Goal: Entertainment & Leisure: Browse casually

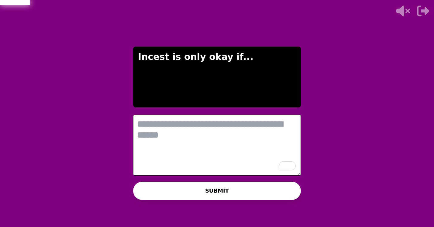
click at [188, 126] on textarea "To enrich screen reader interactions, please activate Accessibility in Grammarl…" at bounding box center [217, 144] width 168 height 61
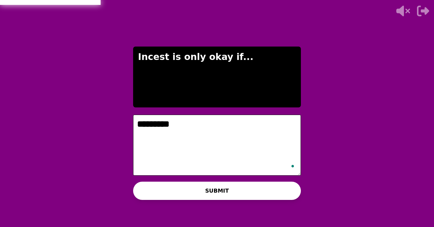
type textarea "*********"
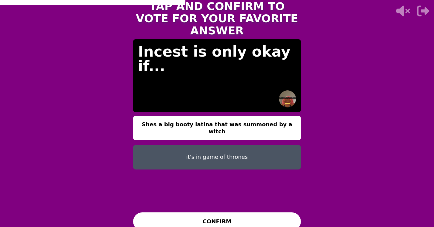
click at [162, 126] on button "Shes a big booty latina that was summoned by a witch" at bounding box center [217, 128] width 168 height 24
click at [195, 212] on button "CONFIRM" at bounding box center [217, 221] width 168 height 18
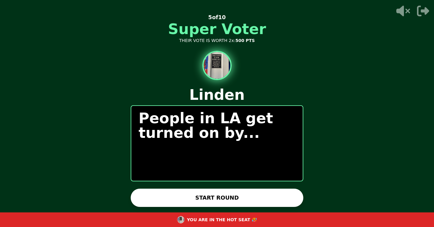
click at [207, 197] on button "START ROUND" at bounding box center [217, 197] width 172 height 18
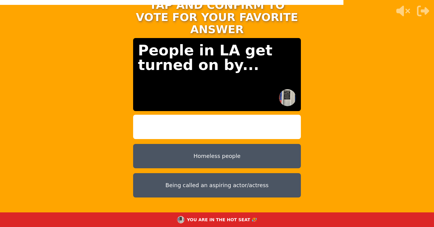
click at [185, 144] on button "Homeless people" at bounding box center [217, 156] width 168 height 24
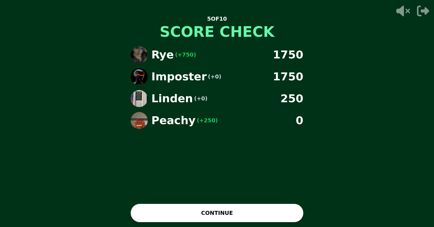
click at [212, 215] on button "CONTINUE" at bounding box center [217, 212] width 172 height 18
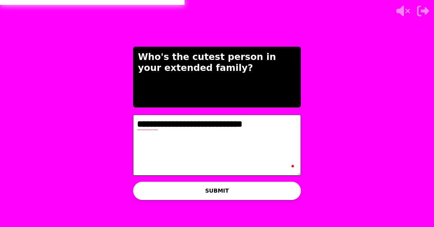
type textarea "**********"
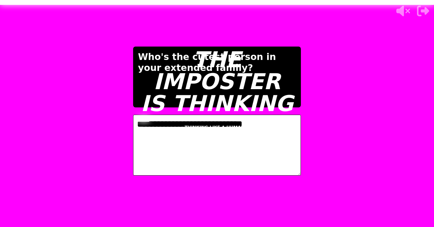
click at [206, 123] on div "THE IMPOSTER IS THINKING THINKING LIKE A HUMAN..." at bounding box center [217, 113] width 182 height 227
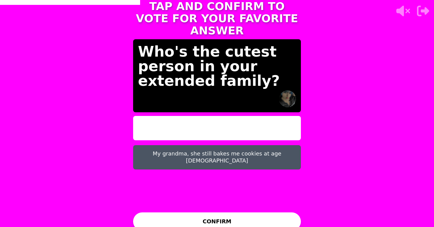
click at [204, 154] on button "My grandma, she still bakes me cookies at age [DEMOGRAPHIC_DATA]" at bounding box center [217, 157] width 168 height 24
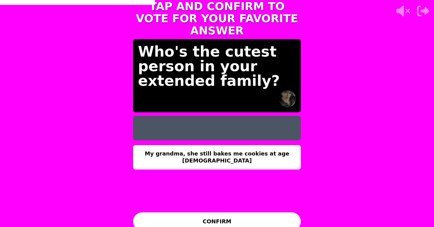
click at [195, 212] on button "CONFIRM" at bounding box center [217, 221] width 168 height 18
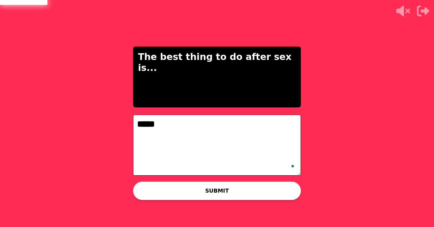
type textarea "*****"
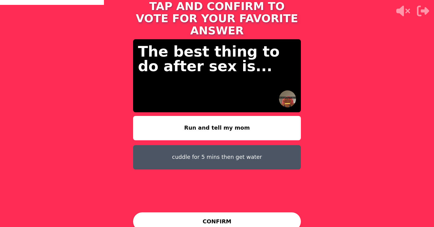
click at [213, 155] on button "cuddle for 5 mins then get water" at bounding box center [217, 157] width 168 height 24
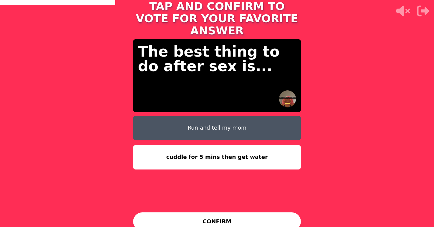
click at [212, 122] on button "Run and tell my mom" at bounding box center [217, 128] width 168 height 24
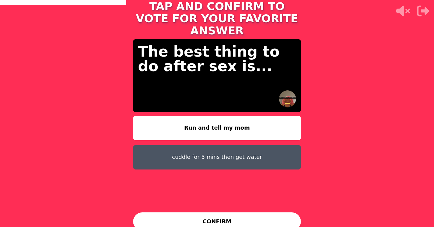
click at [208, 214] on button "CONFIRM" at bounding box center [217, 221] width 168 height 18
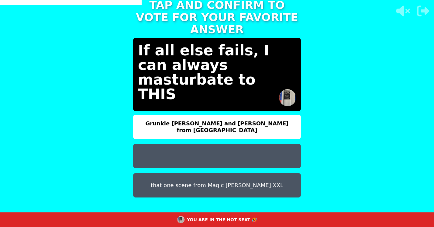
click at [225, 117] on button "Grunkle [PERSON_NAME] and [PERSON_NAME] from [GEOGRAPHIC_DATA]" at bounding box center [217, 126] width 168 height 24
click at [230, 145] on button at bounding box center [217, 156] width 168 height 24
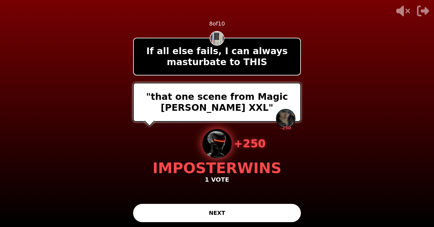
click at [201, 210] on button "NEXT" at bounding box center [217, 212] width 168 height 18
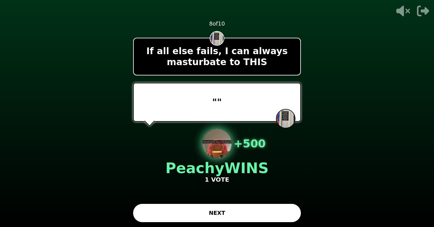
click at [201, 210] on button "NEXT" at bounding box center [217, 212] width 168 height 18
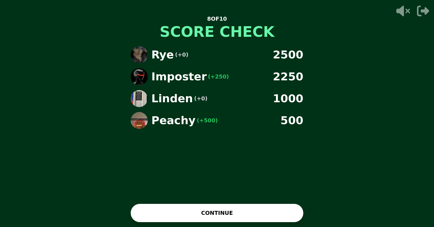
click at [201, 211] on button "CONTINUE" at bounding box center [217, 212] width 172 height 18
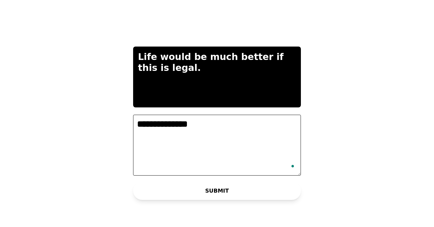
type textarea "**********"
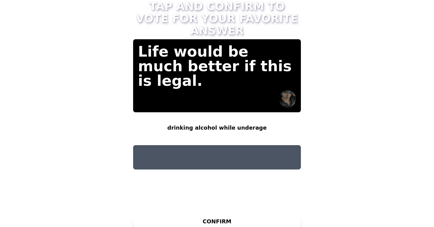
click at [181, 130] on button "drinking alcohol while underage" at bounding box center [217, 128] width 168 height 24
click at [222, 124] on button "drinking alcohol while underage" at bounding box center [217, 128] width 168 height 24
click at [218, 117] on button "drinking alcohol while underage" at bounding box center [217, 128] width 168 height 24
click at [206, 162] on button at bounding box center [217, 157] width 168 height 24
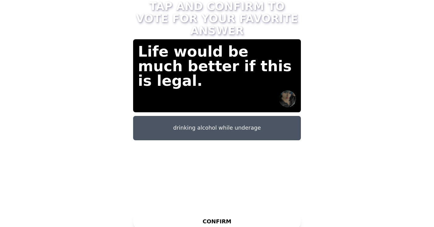
click at [215, 217] on button "CONFIRM" at bounding box center [217, 221] width 168 height 18
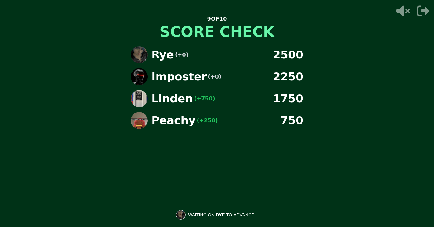
click at [215, 217] on div "WAITING ON RYE TO ADVANCE..." at bounding box center [217, 214] width 92 height 15
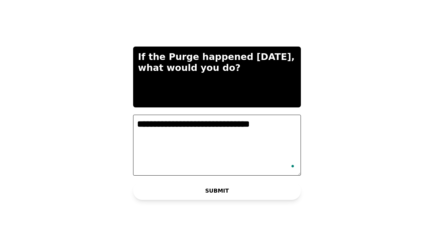
type textarea "**********"
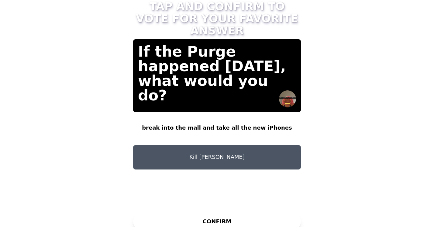
click at [218, 217] on button "CONFIRM" at bounding box center [217, 221] width 168 height 18
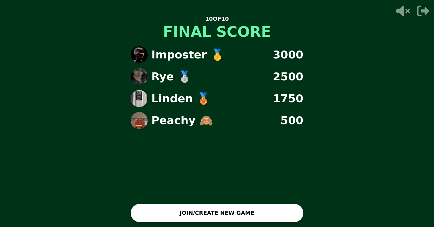
click at [427, 13] on icon "button" at bounding box center [423, 11] width 12 height 11
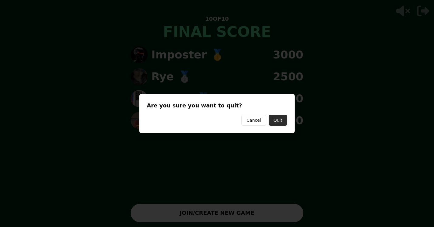
click at [286, 120] on button "Quit" at bounding box center [277, 119] width 19 height 11
